Goal: Contribute content: Contribute content

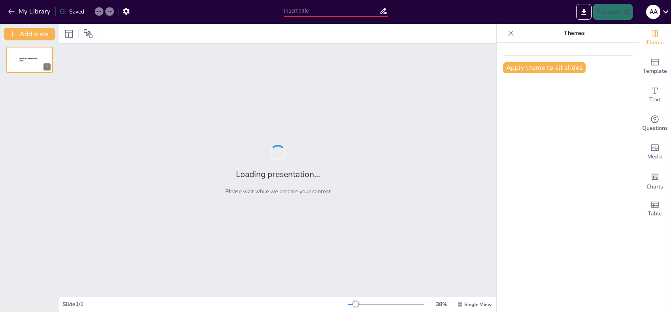
type input "Digitālās Saziņas Rīki: Efektivitāte un Iespējas"
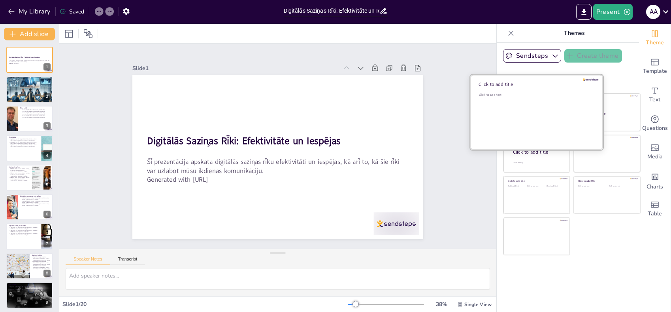
click at [527, 112] on div "Click to add text" at bounding box center [535, 117] width 113 height 49
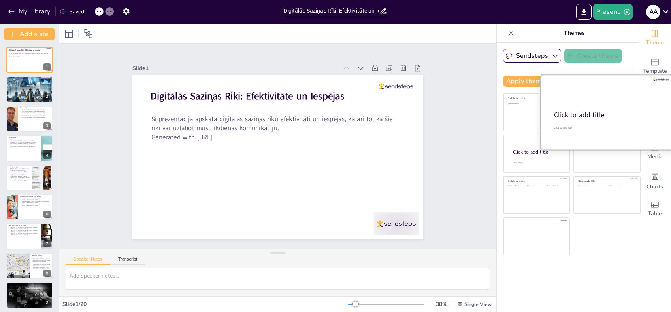
click at [623, 113] on div "Click to add title" at bounding box center [606, 114] width 105 height 9
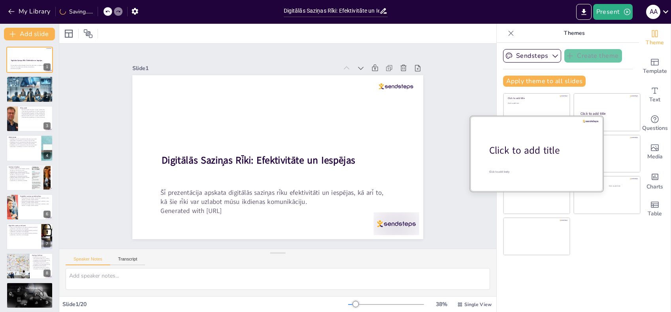
click at [512, 159] on div at bounding box center [536, 153] width 133 height 75
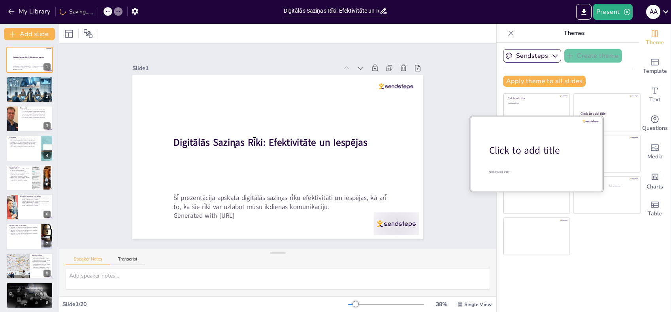
click at [517, 159] on div at bounding box center [536, 153] width 133 height 75
click at [516, 146] on div "Click to add title" at bounding box center [539, 149] width 101 height 13
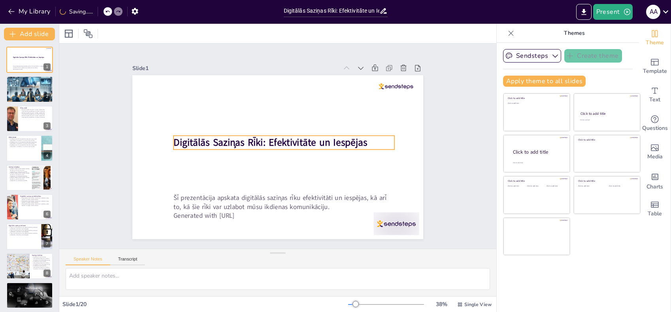
click at [248, 143] on strong "Digitālās Saziņas Rīki: Efektivitāte un Iespējas" at bounding box center [272, 140] width 189 height 72
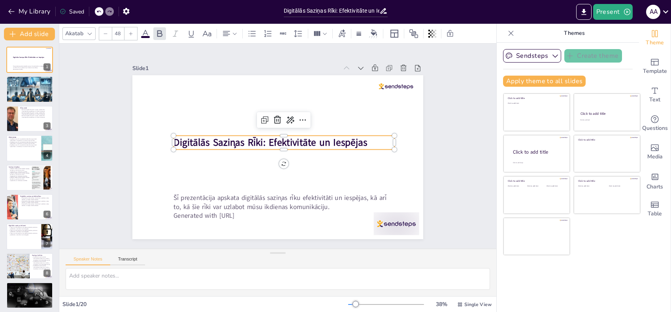
click at [247, 139] on strong "Digitālās Saziņas Rīki: Efektivitāte un Iespējas" at bounding box center [271, 140] width 193 height 53
click at [247, 139] on strong "Digitālās Saziņas Rīki: Efektivitāte un Iespējas" at bounding box center [272, 140] width 189 height 72
click at [238, 140] on strong "Digitālās Saziņas Rīki: Efektivitāte un Iespējas" at bounding box center [271, 141] width 194 height 33
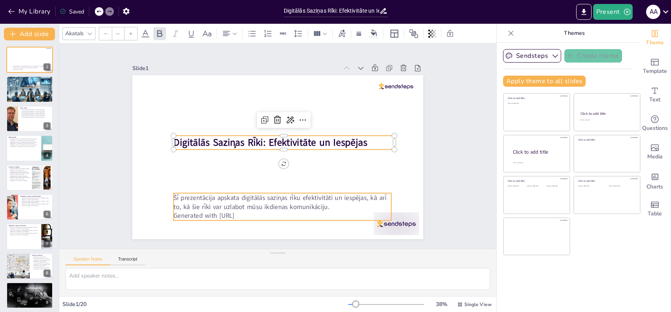
type input "32"
click at [250, 191] on p "Šī prezentācija apskata digitālās saziņas rīku efektivitāti un iespējas, kā arī…" at bounding box center [270, 201] width 217 height 63
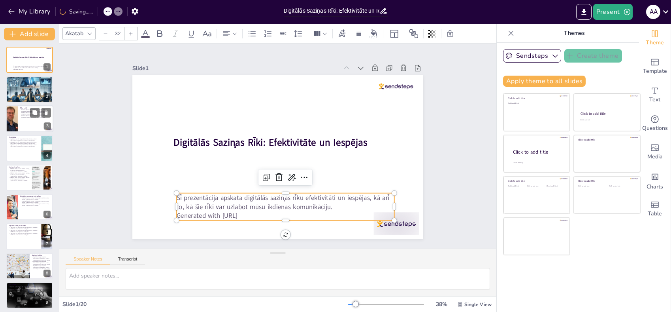
click at [24, 122] on div at bounding box center [29, 118] width 47 height 27
type textarea "Šie rīki ir būtiski, jo tie nodrošina dažādas saziņas formas, kas ir piemērotas…"
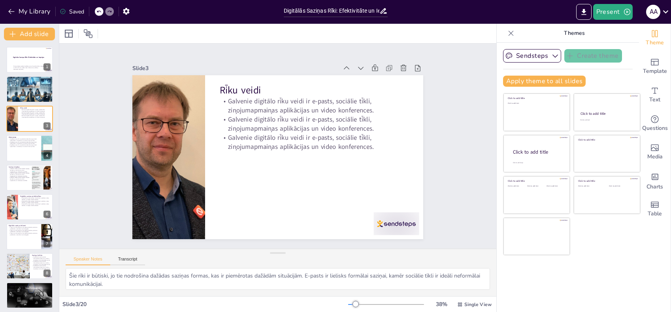
click at [26, 85] on div at bounding box center [29, 88] width 47 height 47
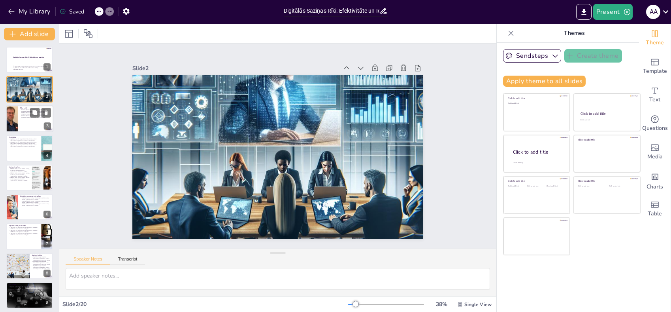
click at [27, 120] on div at bounding box center [29, 118] width 47 height 27
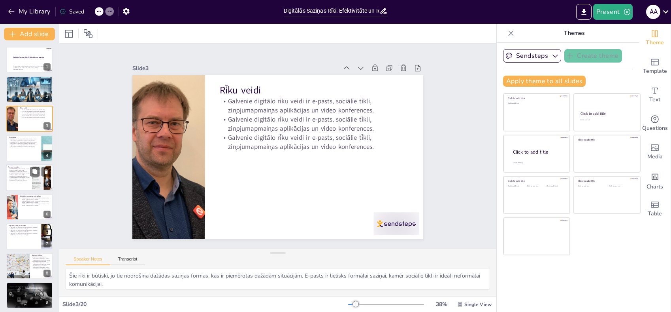
click at [22, 175] on p "[PERSON_NAME] piedāvā dažādas iespējas, piemēram, grupu sarunas, failu koplieto…" at bounding box center [18, 174] width 21 height 4
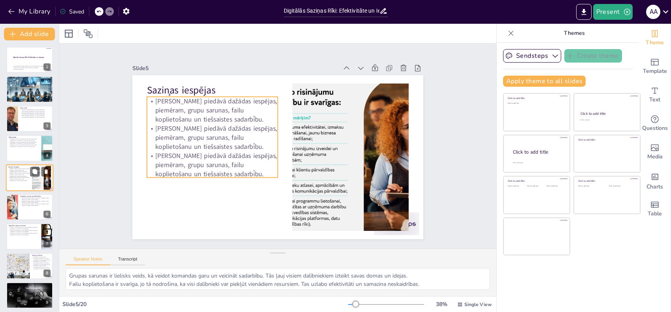
scroll to position [1, 0]
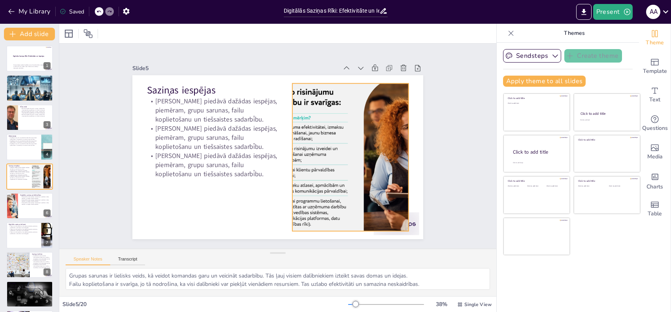
click at [311, 143] on div at bounding box center [349, 164] width 300 height 176
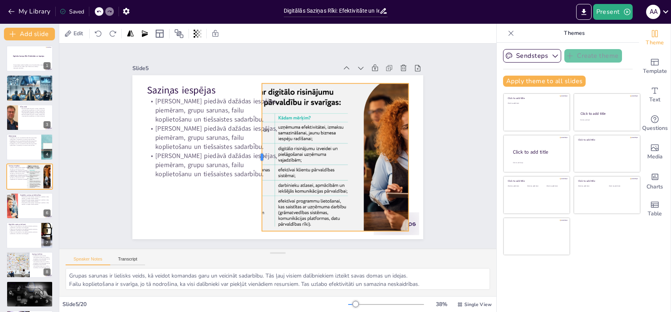
drag, startPoint x: 285, startPoint y: 154, endPoint x: 255, endPoint y: 155, distance: 30.5
click at [255, 155] on div at bounding box center [256, 152] width 37 height 145
click at [28, 203] on p "Priekšrocības ietver piekļuvi informācijai no jebkuras vietas, elastību un iesp…" at bounding box center [35, 203] width 31 height 3
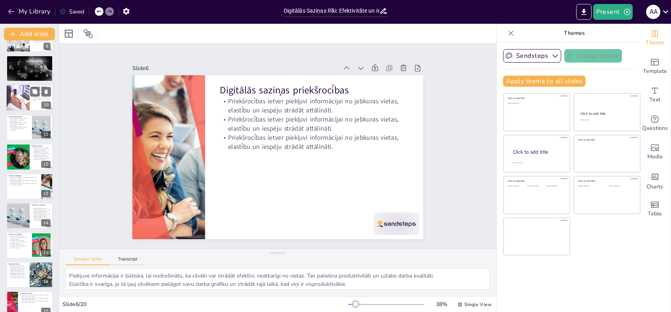
click at [31, 107] on div at bounding box center [29, 98] width 47 height 27
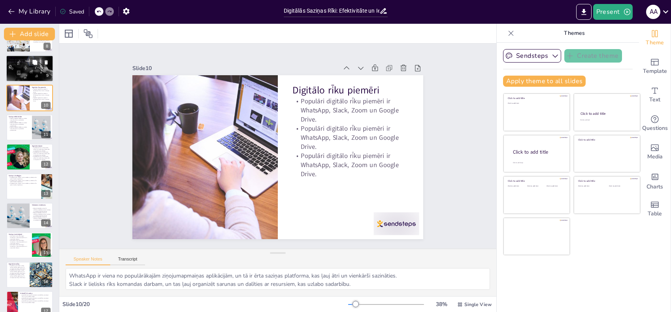
scroll to position [148, 0]
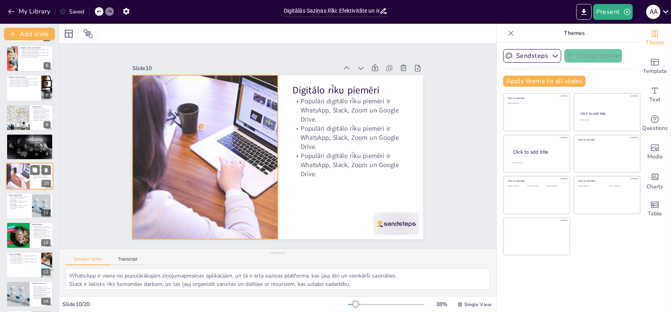
click at [18, 173] on div at bounding box center [17, 176] width 38 height 27
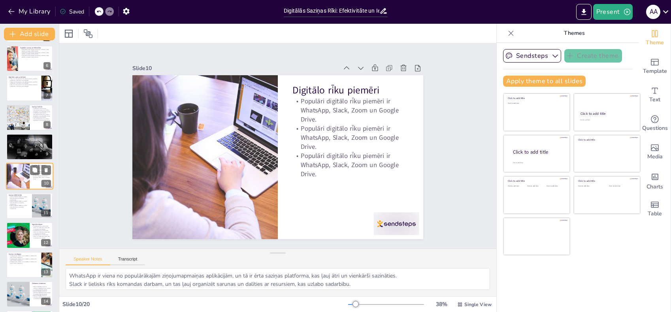
click at [18, 187] on div at bounding box center [17, 176] width 38 height 27
click at [23, 216] on div at bounding box center [29, 205] width 47 height 27
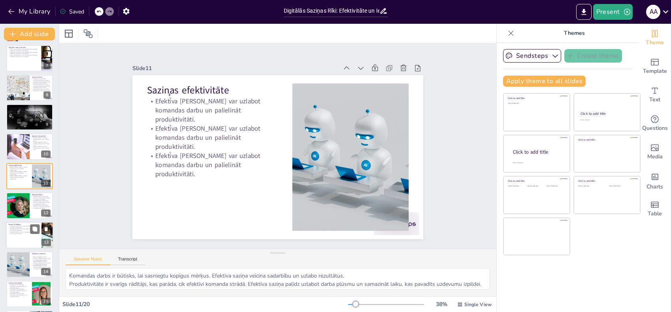
click at [26, 235] on div at bounding box center [29, 234] width 47 height 27
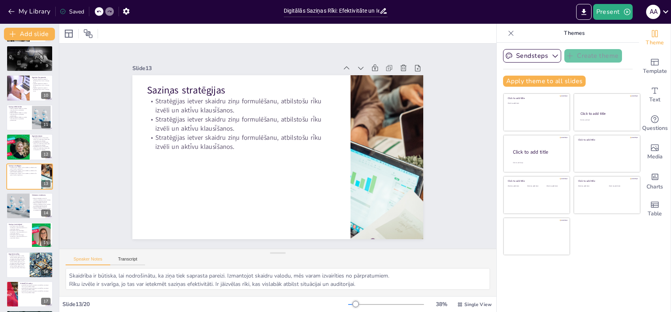
click at [26, 278] on div "Digitālās Saziņas Rīki: Efektivitāte un Iespējas Šī prezentācija apskata digitā…" at bounding box center [29, 102] width 59 height 585
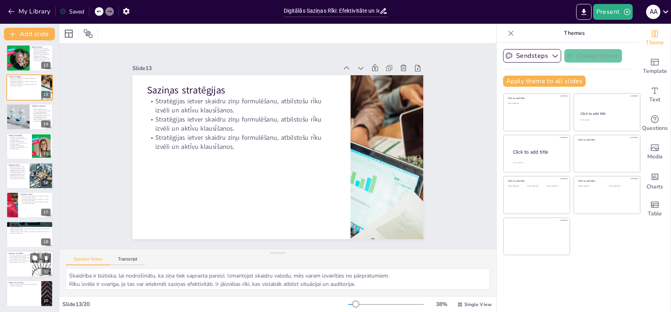
click at [31, 252] on div at bounding box center [29, 263] width 47 height 27
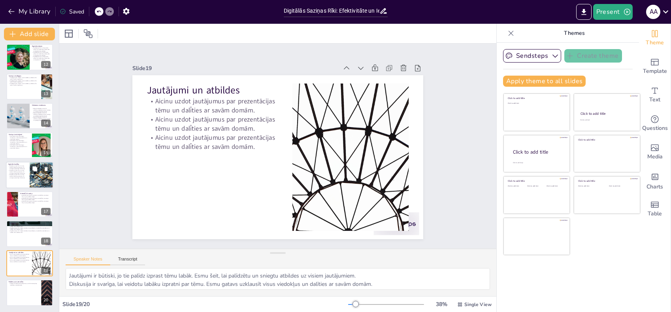
click at [31, 162] on div at bounding box center [41, 174] width 27 height 27
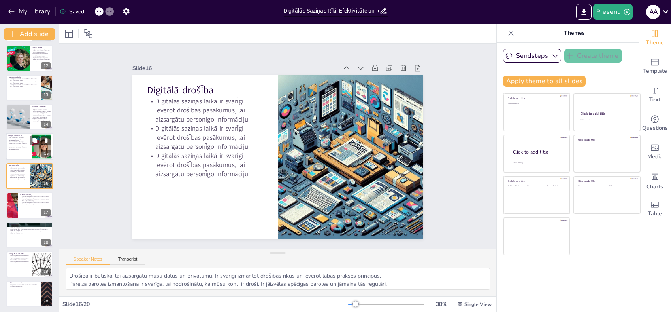
click at [29, 144] on p "Izaicinājumi ietver tehnoloģiju traucējumus, informācijas plūsmu un emocionālo …" at bounding box center [18, 143] width 21 height 4
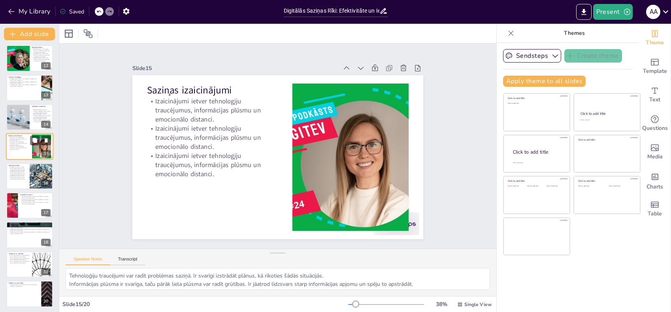
scroll to position [295, 0]
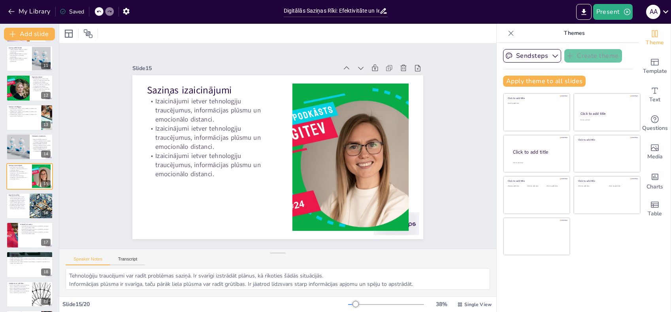
click at [101, 11] on icon at bounding box center [99, 12] width 4 height 2
type textarea "Grupas sarunas ir lielisks veids, kā veidot komandas garu un veicināt sadarbību…"
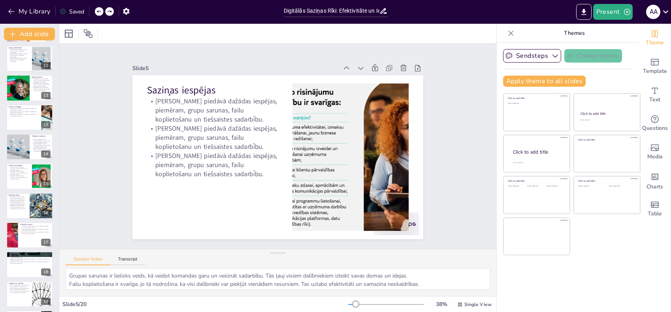
click at [101, 11] on icon at bounding box center [99, 12] width 4 height 2
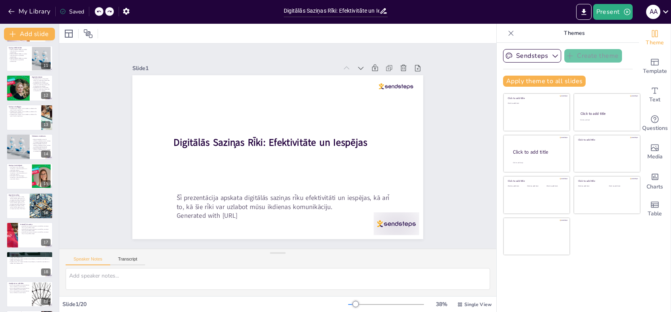
click at [101, 11] on icon at bounding box center [99, 12] width 4 height 2
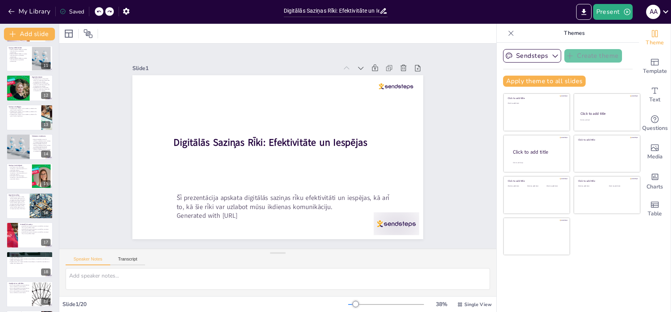
click at [101, 11] on icon at bounding box center [99, 12] width 4 height 2
click at [101, 11] on div "My Library Saved" at bounding box center [67, 11] width 134 height 14
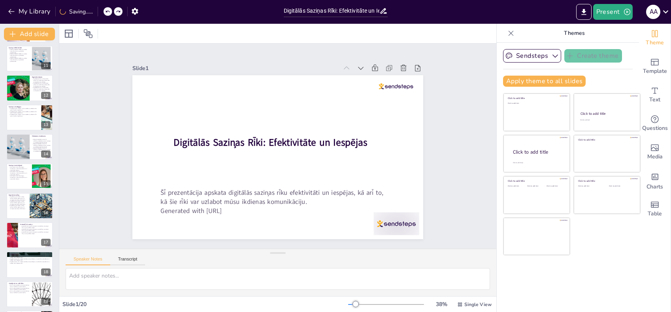
click at [101, 11] on div "My Library Saving......" at bounding box center [71, 11] width 142 height 14
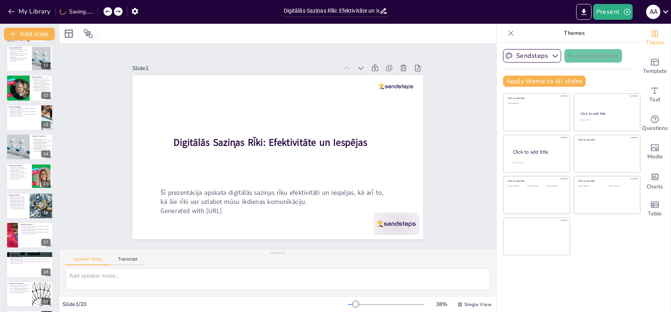
click at [101, 11] on div "My Library Saving......" at bounding box center [71, 11] width 142 height 14
click at [106, 11] on icon at bounding box center [108, 12] width 4 height 2
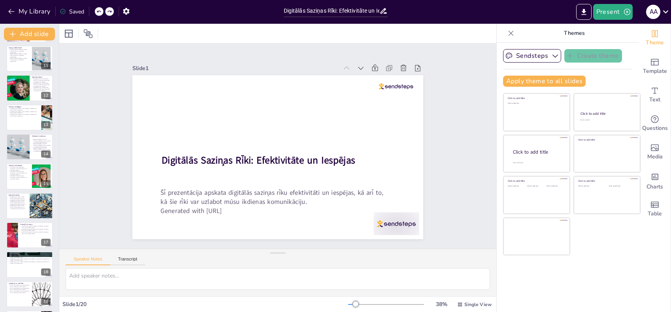
click at [101, 11] on icon at bounding box center [99, 12] width 4 height 2
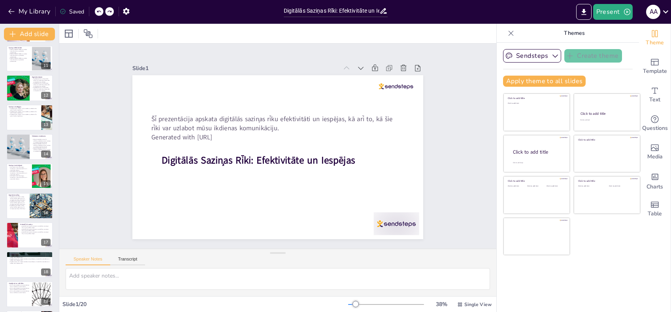
click at [101, 11] on icon at bounding box center [99, 12] width 4 height 2
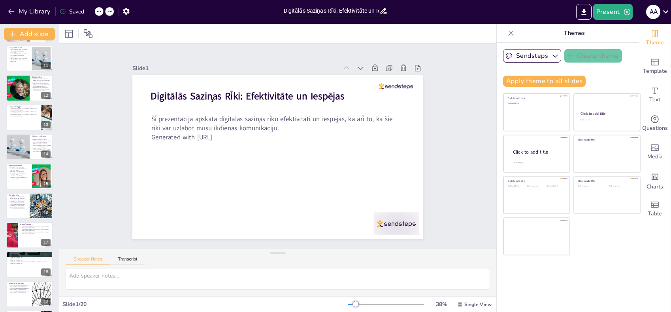
click at [101, 11] on icon at bounding box center [99, 12] width 4 height 2
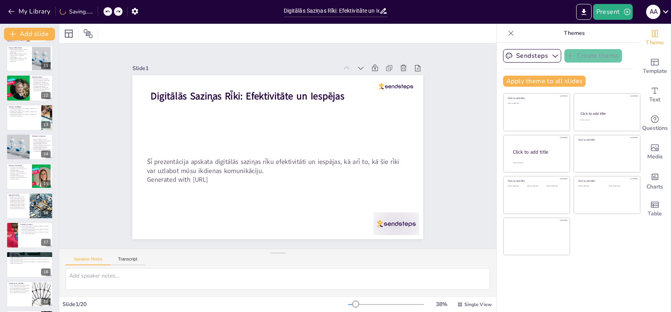
click at [101, 11] on div "My Library Saving......" at bounding box center [71, 11] width 142 height 14
click at [106, 13] on div at bounding box center [113, 11] width 19 height 9
click at [106, 13] on div at bounding box center [109, 11] width 9 height 9
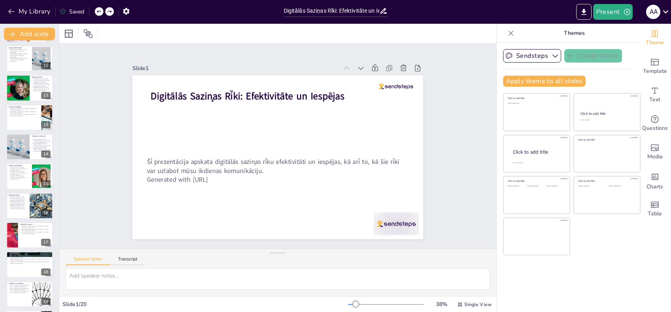
click at [106, 13] on div at bounding box center [109, 11] width 9 height 9
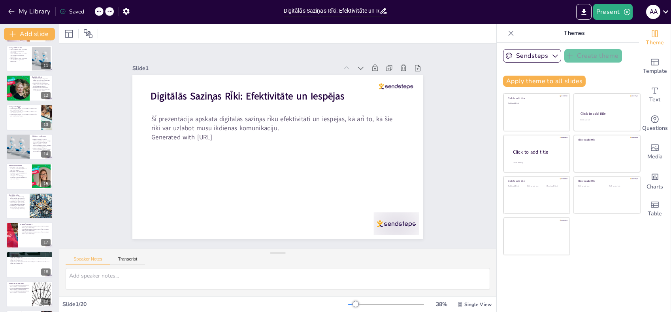
click at [101, 11] on icon at bounding box center [98, 11] width 5 height 5
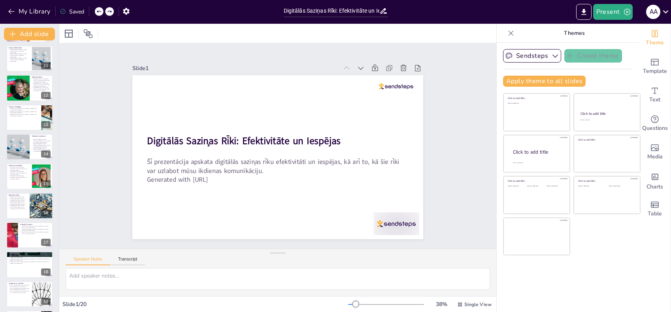
click at [101, 11] on icon at bounding box center [98, 11] width 5 height 5
click at [101, 11] on div "My Library Saved" at bounding box center [67, 11] width 134 height 14
click at [101, 11] on div "My Library Saving......" at bounding box center [71, 11] width 142 height 14
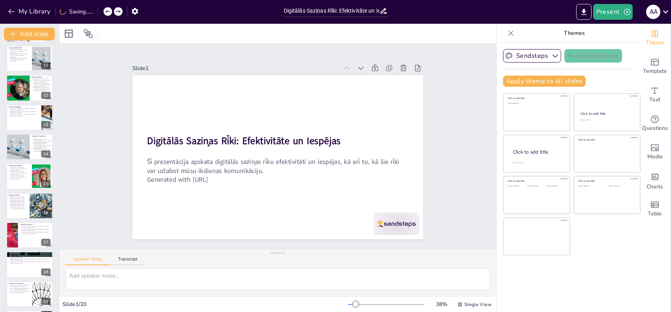
click at [101, 11] on div "My Library Saving......" at bounding box center [71, 11] width 142 height 14
click at [100, 11] on div "My Library Saving......" at bounding box center [71, 11] width 142 height 14
click at [23, 9] on button "My Library" at bounding box center [30, 11] width 48 height 13
click at [13, 11] on icon "button" at bounding box center [11, 11] width 6 height 5
